Goal: Navigation & Orientation: Find specific page/section

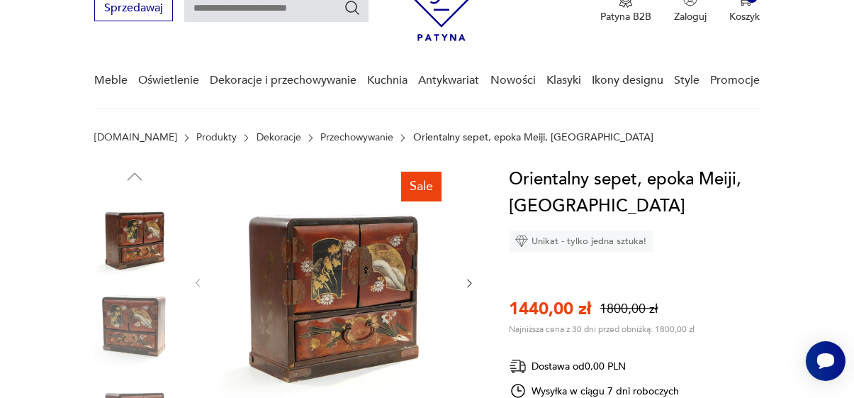
scroll to position [142, 0]
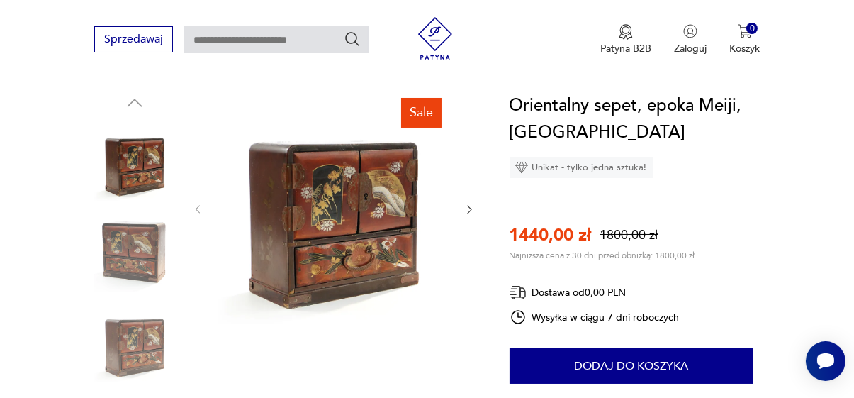
click at [135, 254] on img at bounding box center [134, 251] width 81 height 81
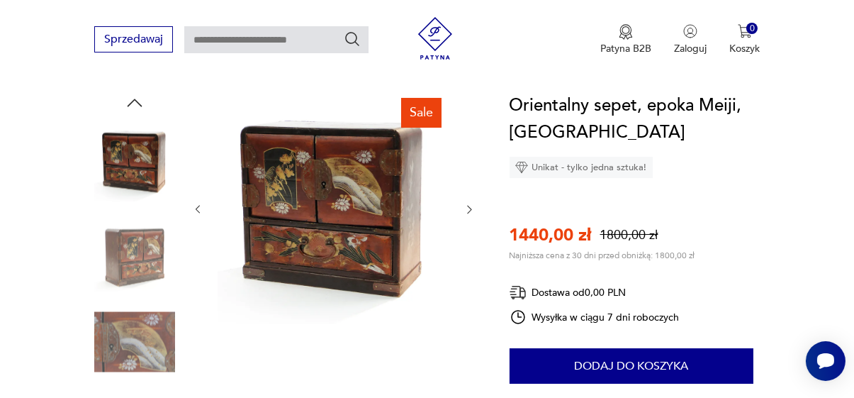
click at [290, 193] on img at bounding box center [334, 208] width 232 height 232
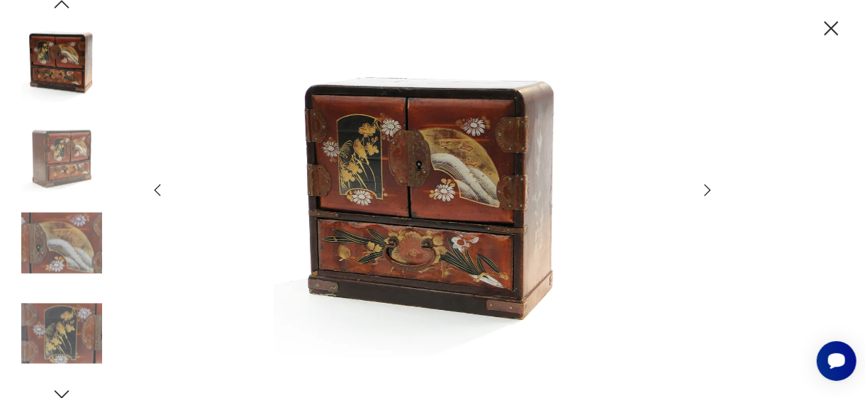
click at [377, 176] on img at bounding box center [432, 197] width 505 height 318
click at [79, 257] on img at bounding box center [61, 243] width 81 height 81
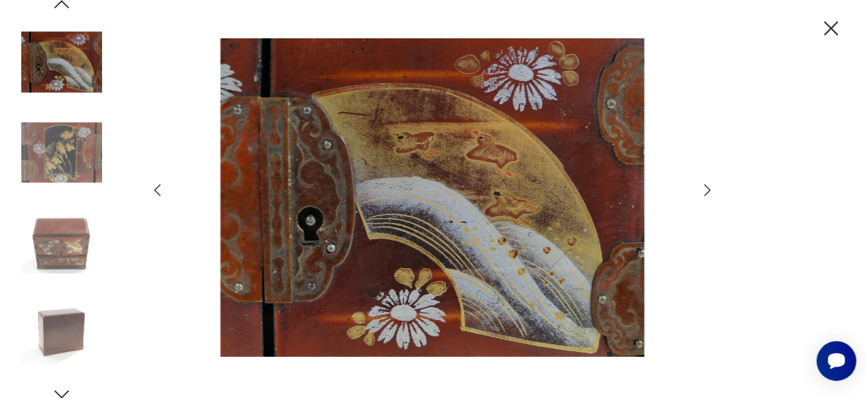
click at [62, 316] on img at bounding box center [61, 333] width 81 height 81
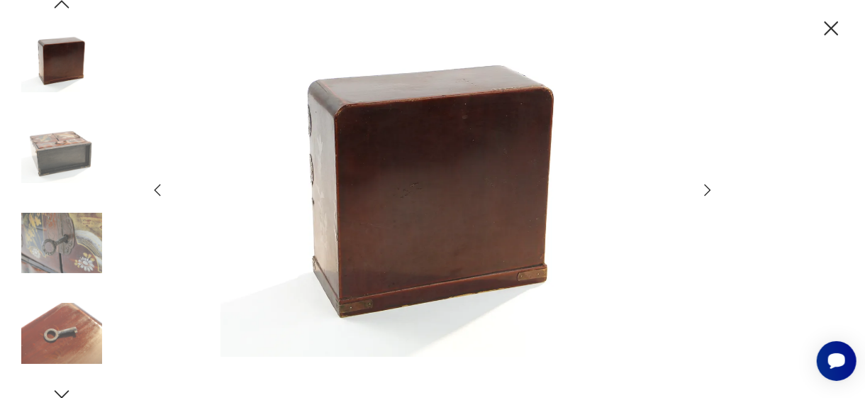
click at [62, 316] on img at bounding box center [61, 333] width 81 height 81
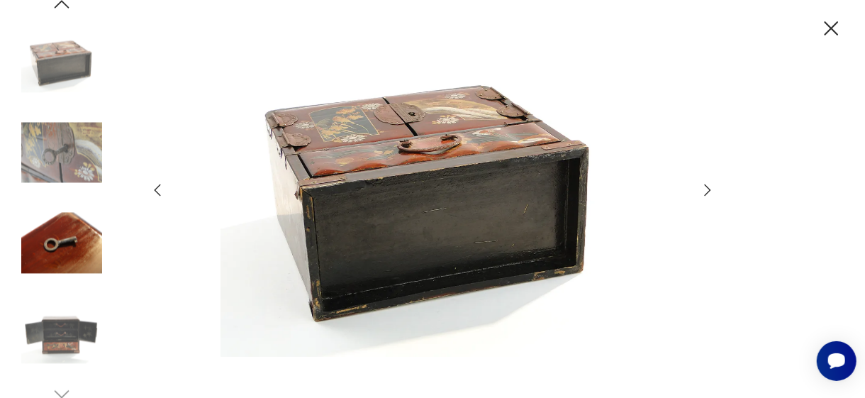
click at [334, 250] on img at bounding box center [432, 197] width 505 height 318
click at [828, 25] on icon "button" at bounding box center [830, 28] width 25 height 25
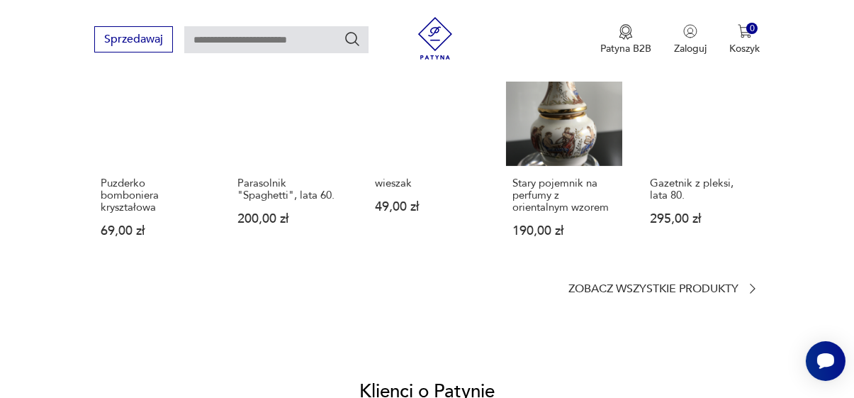
scroll to position [1063, 0]
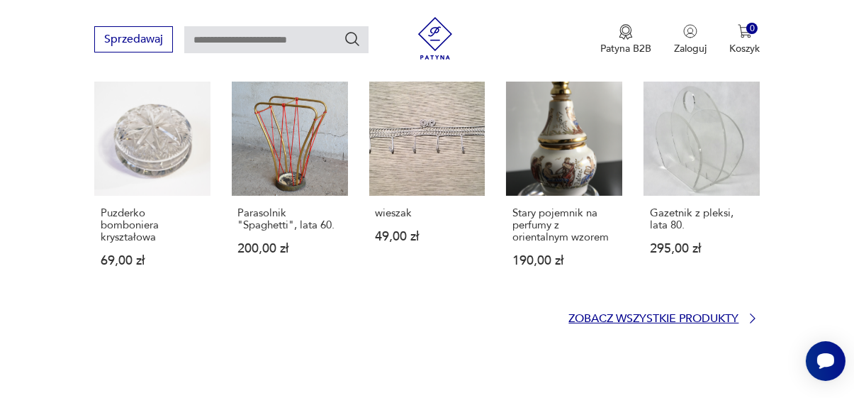
click at [748, 315] on icon at bounding box center [752, 318] width 14 height 14
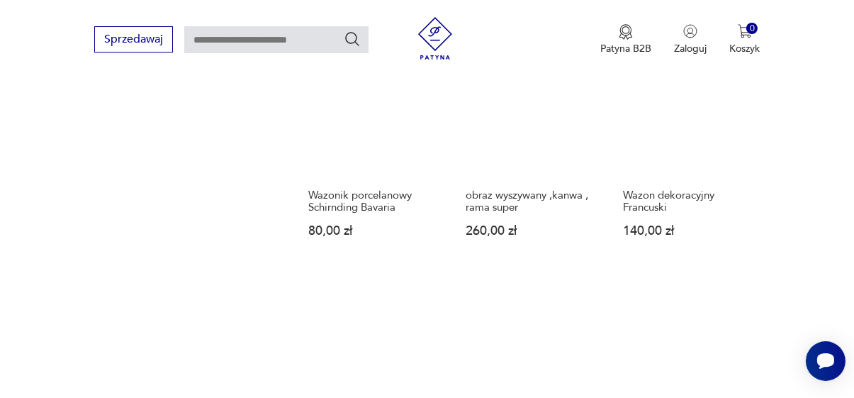
scroll to position [1863, 0]
